Goal: Task Accomplishment & Management: Use online tool/utility

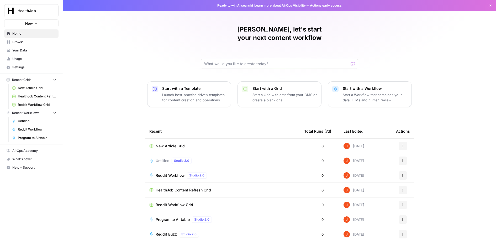
click at [26, 78] on span "Recent Grids" at bounding box center [21, 79] width 19 height 5
click at [20, 41] on span "Browse" at bounding box center [34, 42] width 44 height 5
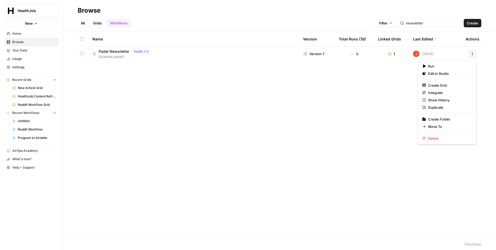
click at [474, 51] on button "Actions" at bounding box center [472, 54] width 8 height 8
click at [459, 72] on span "Edit in Studio" at bounding box center [449, 73] width 42 height 5
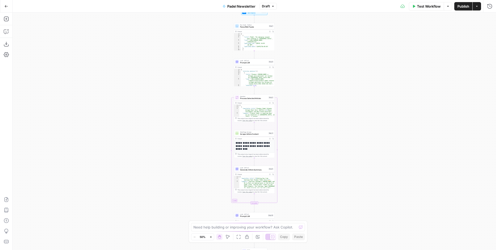
click at [478, 7] on icon "button" at bounding box center [476, 6] width 3 height 3
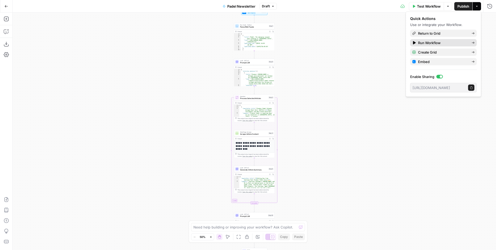
click at [472, 42] on icon at bounding box center [473, 42] width 3 height 3
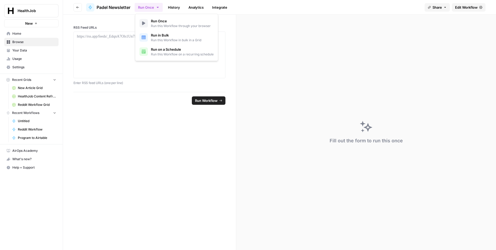
click at [157, 9] on icon "button" at bounding box center [158, 7] width 4 height 4
click at [219, 6] on link "Integrate" at bounding box center [220, 7] width 22 height 8
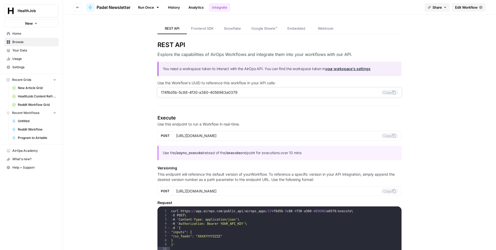
click at [239, 91] on input "174f6d5b-5c88-4f30-a360-4056963a0379" at bounding box center [271, 92] width 220 height 5
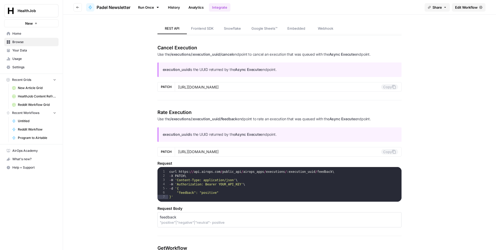
scroll to position [385, 0]
